Goal: Task Accomplishment & Management: Use online tool/utility

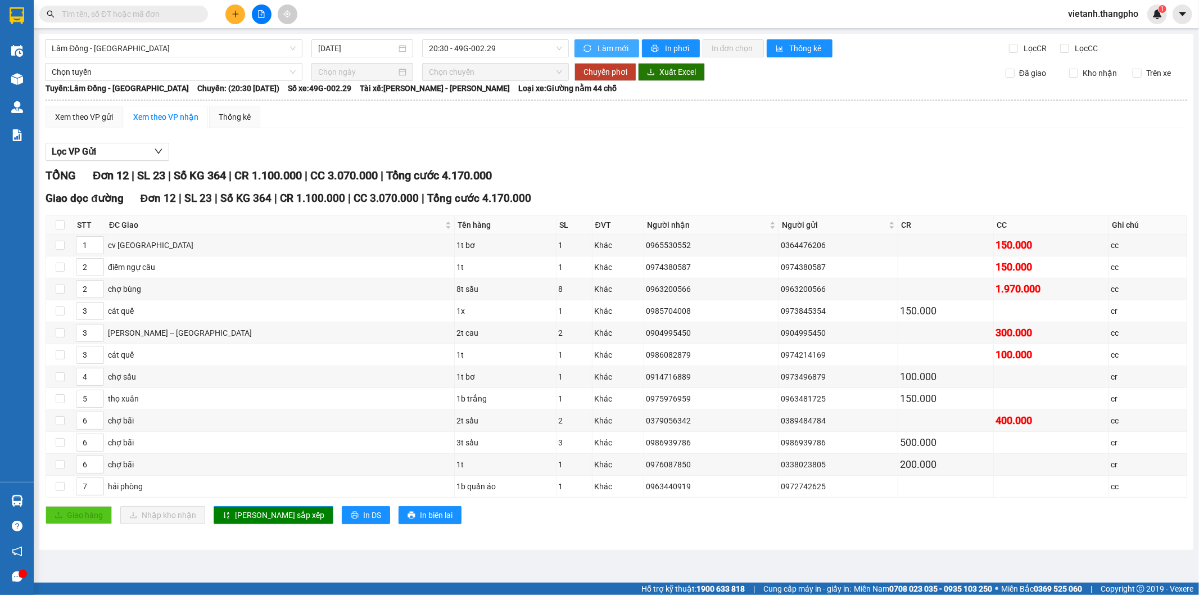
click at [607, 42] on span "Làm mới" at bounding box center [613, 48] width 33 height 12
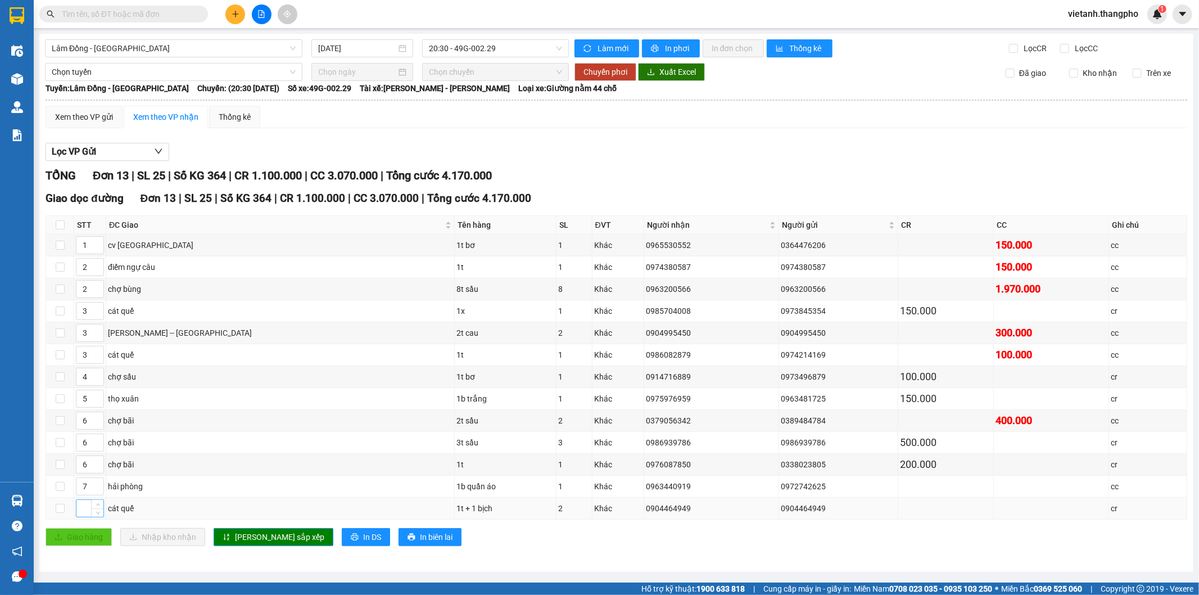
click at [76, 514] on input at bounding box center [89, 508] width 27 height 17
type input "3"
click at [223, 536] on icon "sort-ascending" at bounding box center [227, 537] width 8 height 8
click at [615, 48] on span "Làm mới" at bounding box center [613, 48] width 33 height 12
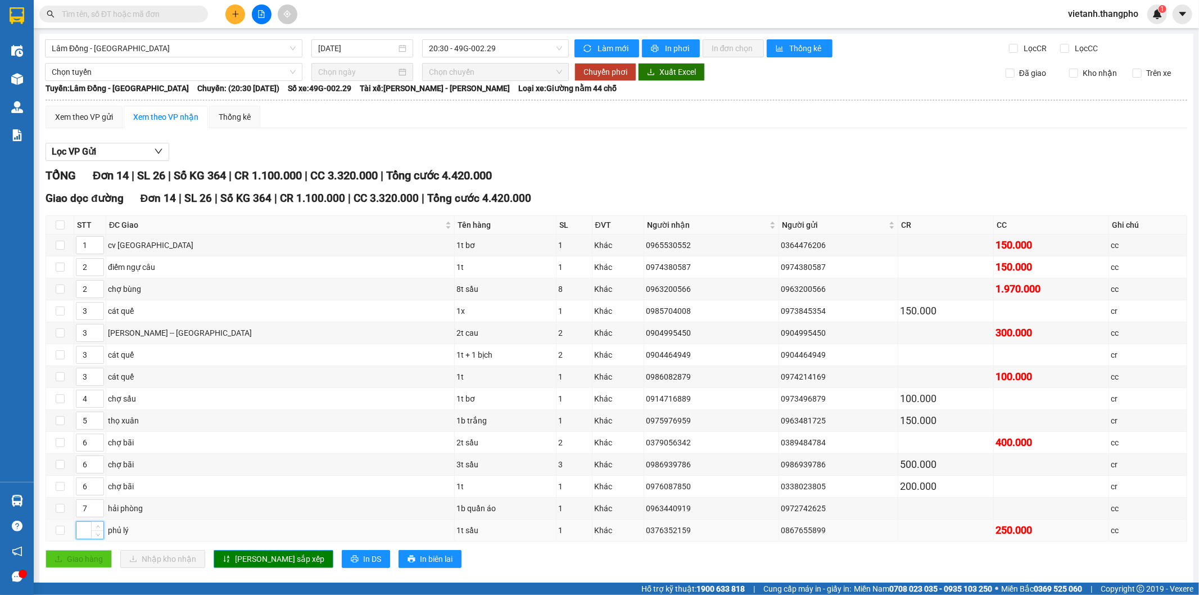
click at [83, 535] on input at bounding box center [89, 529] width 27 height 17
type input "1"
click at [239, 557] on span "Lưu sắp xếp" at bounding box center [279, 558] width 89 height 12
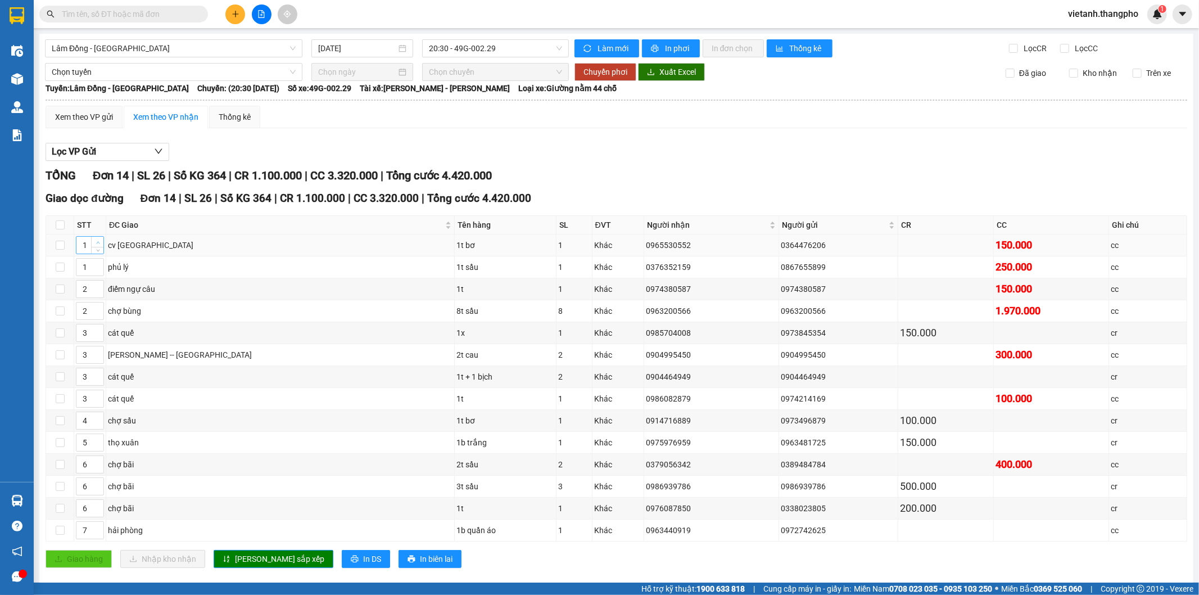
type input "2"
click at [97, 241] on icon "up" at bounding box center [98, 243] width 4 height 4
click at [265, 559] on span "Lưu sắp xếp" at bounding box center [279, 558] width 89 height 12
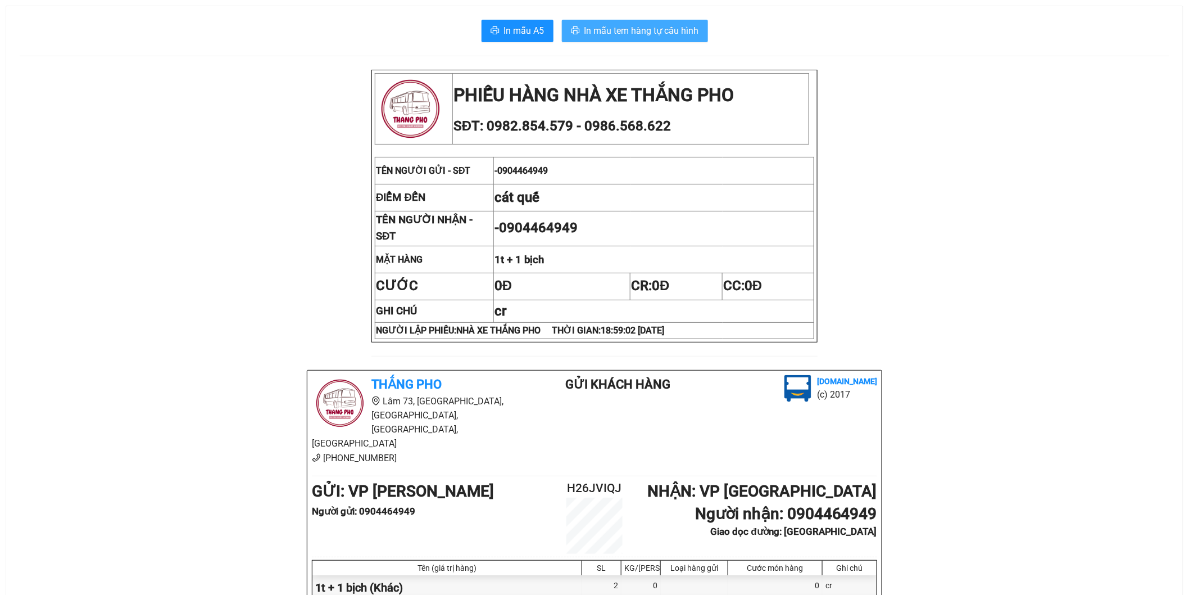
click at [630, 37] on button "In mẫu tem hàng tự cấu hình" at bounding box center [635, 31] width 146 height 22
click at [695, 21] on button "In mẫu tem hàng tự cấu hình" at bounding box center [635, 31] width 146 height 22
